Goal: Task Accomplishment & Management: Use online tool/utility

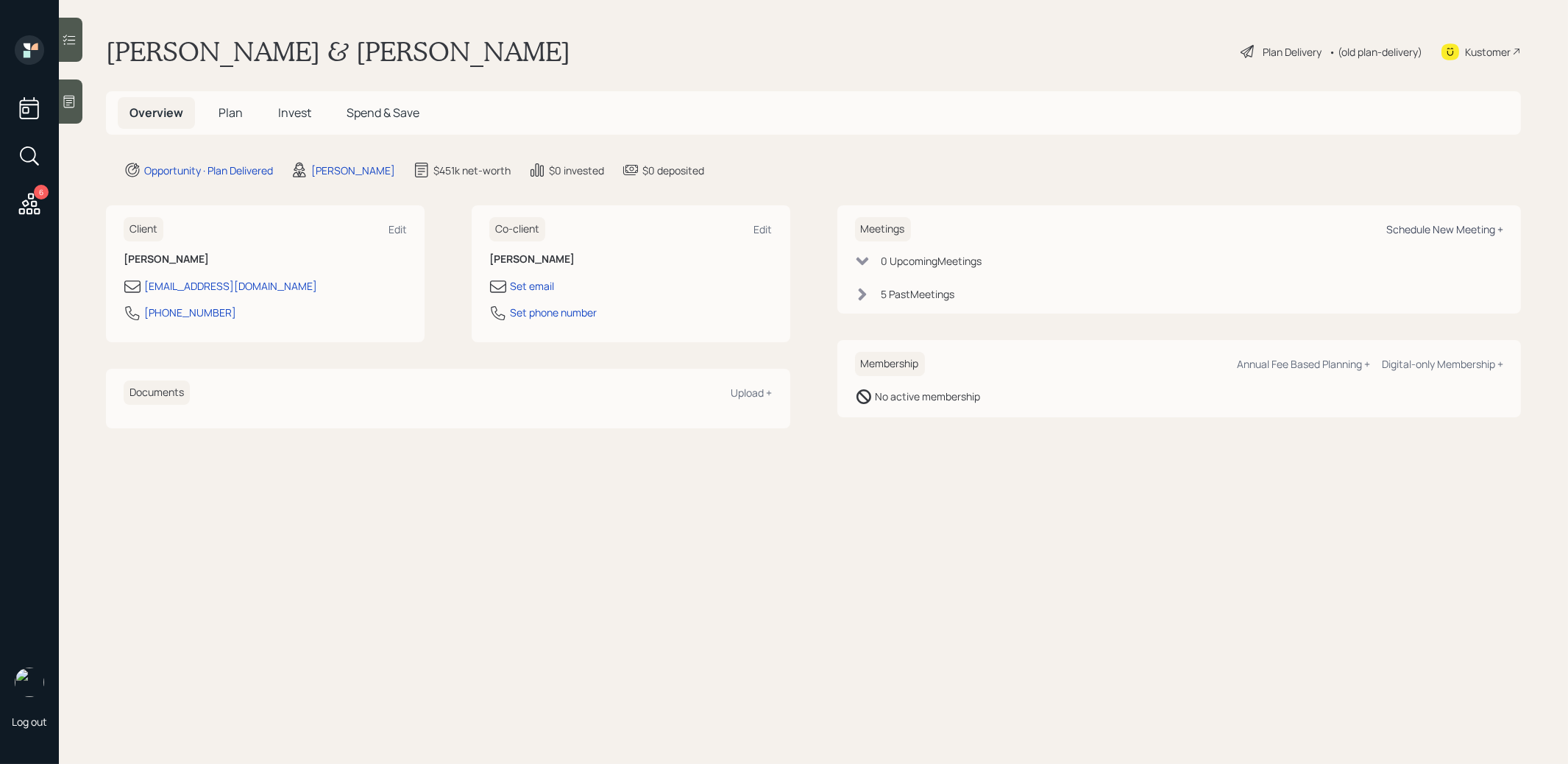
click at [1431, 225] on div "Schedule New Meeting +" at bounding box center [1445, 228] width 117 height 14
select select "8b79112e-3cfb-44f9-89e7-15267fe946c1"
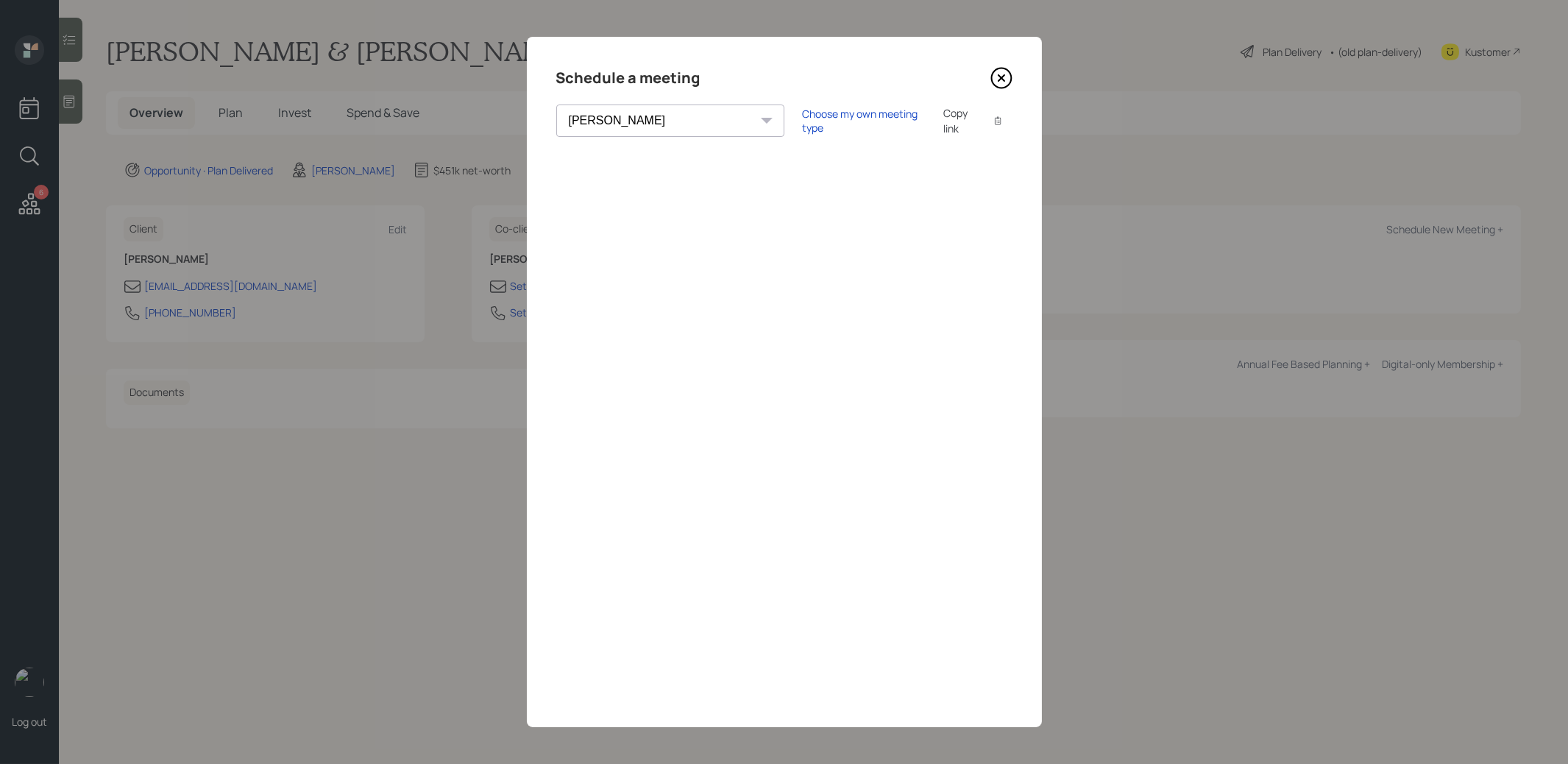
click at [943, 123] on div "Copy link" at bounding box center [960, 121] width 34 height 31
